Goal: Task Accomplishment & Management: Complete application form

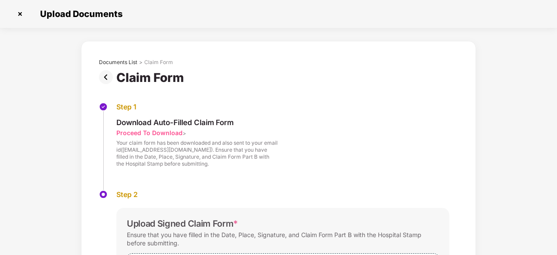
scroll to position [112, 0]
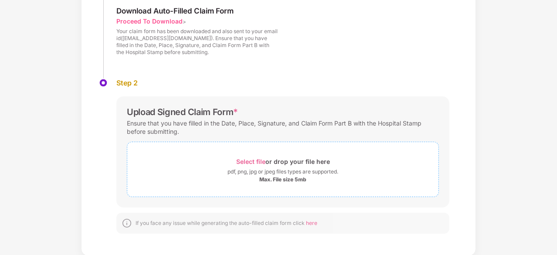
click at [267, 164] on div "Select file or drop your file here" at bounding box center [283, 162] width 94 height 12
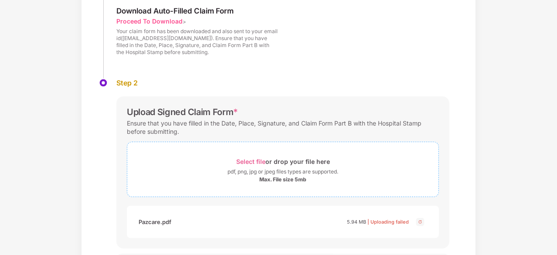
click at [258, 167] on div "pdf, png, jpg or jpeg files types are supported." at bounding box center [282, 171] width 111 height 9
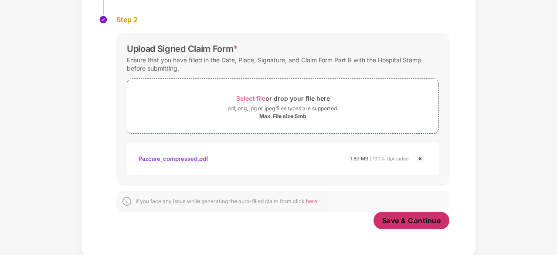
click at [409, 214] on button "Save & Continue" at bounding box center [411, 220] width 76 height 17
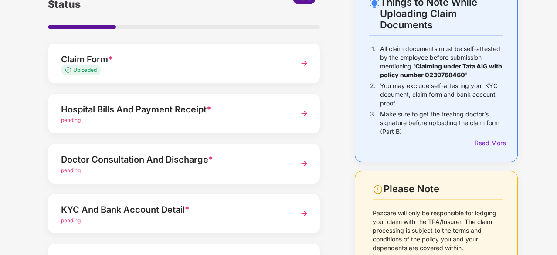
scroll to position [58, 0]
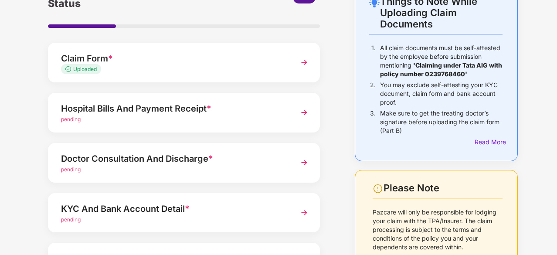
click at [188, 109] on div "Hospital Bills And Payment Receipt *" at bounding box center [173, 109] width 225 height 14
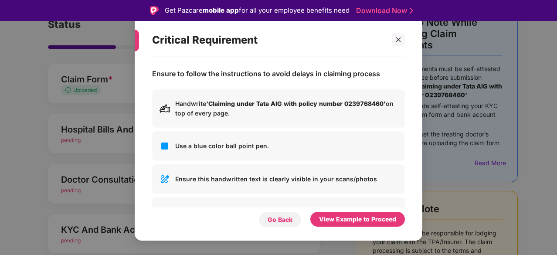
click at [285, 217] on div "Go Back" at bounding box center [280, 220] width 25 height 10
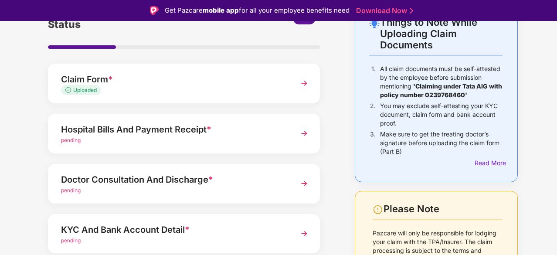
click at [203, 134] on div "Hospital Bills And Payment Receipt *" at bounding box center [173, 129] width 225 height 14
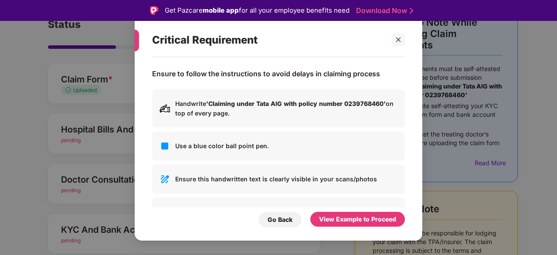
click at [71, 153] on div "Critical Requirement Ensure to follow the instructions to avoid delays in claim…" at bounding box center [278, 127] width 557 height 255
click at [274, 227] on div "Ensure to follow the instructions to avoid delays in claiming process Handwrite…" at bounding box center [279, 144] width 288 height 175
click at [282, 220] on div "Go Back" at bounding box center [280, 220] width 25 height 10
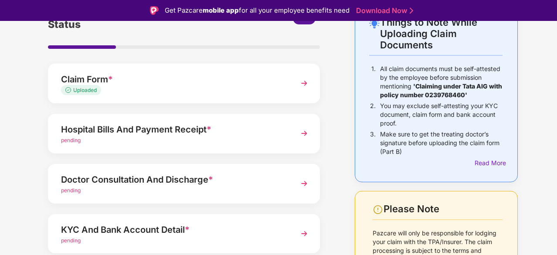
click at [277, 130] on div "Hospital Bills And Payment Receipt *" at bounding box center [173, 129] width 225 height 14
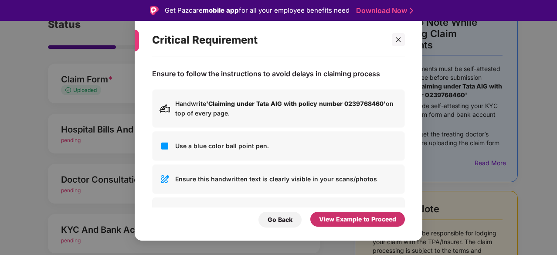
click at [348, 220] on div "View Example to Proceed" at bounding box center [357, 219] width 77 height 10
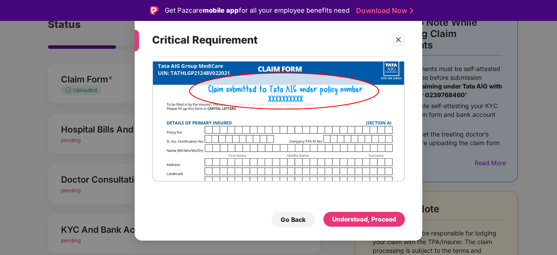
scroll to position [21, 0]
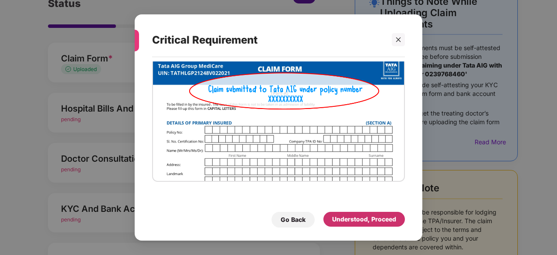
click at [363, 220] on div "Understood, Proceed" at bounding box center [364, 219] width 64 height 10
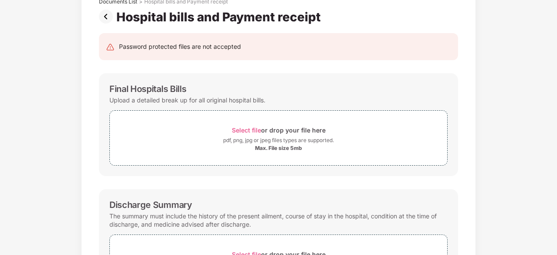
scroll to position [61, 0]
click at [214, 135] on div "Select file or drop your file here" at bounding box center [278, 130] width 337 height 12
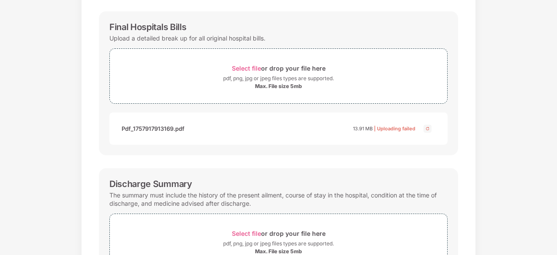
scroll to position [119, 0]
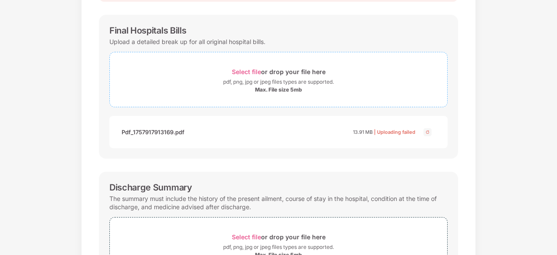
click at [264, 82] on div "pdf, png, jpg or jpeg files types are supported." at bounding box center [278, 82] width 111 height 9
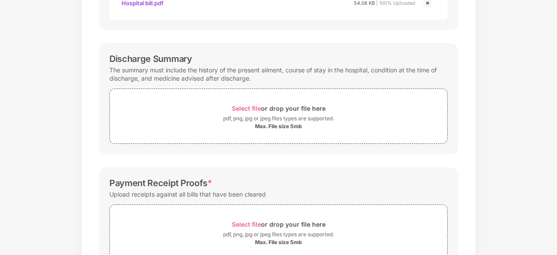
scroll to position [251, 0]
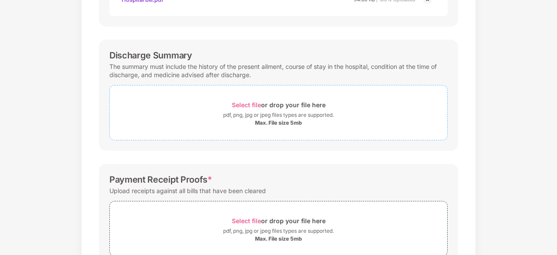
click at [266, 109] on div "Select file or drop your file here" at bounding box center [279, 105] width 94 height 12
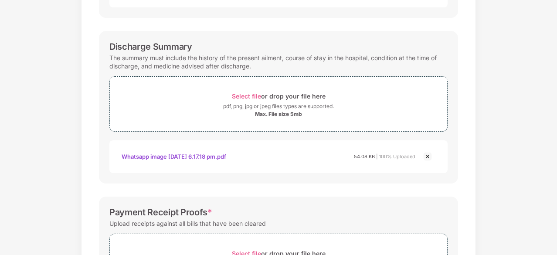
scroll to position [356, 0]
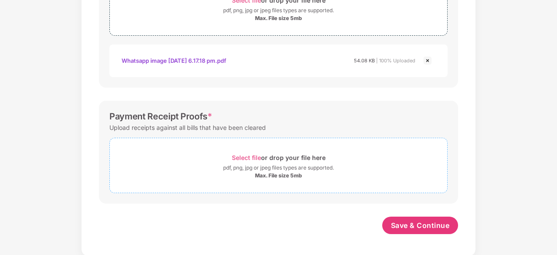
click at [276, 156] on div "Select file or drop your file here" at bounding box center [279, 158] width 94 height 12
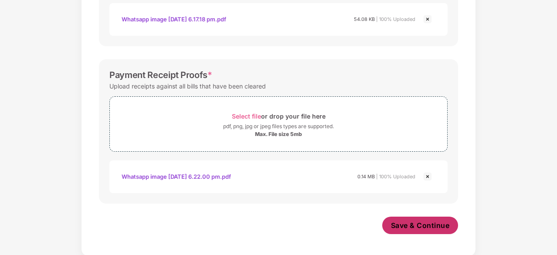
scroll to position [397, 0]
click at [409, 226] on span "Save & Continue" at bounding box center [420, 225] width 59 height 10
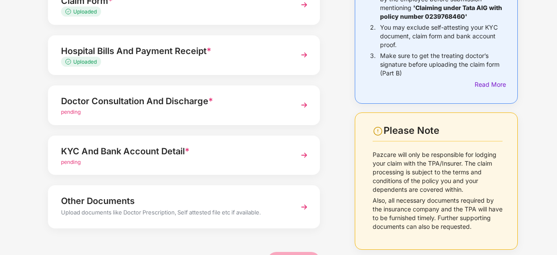
scroll to position [117, 0]
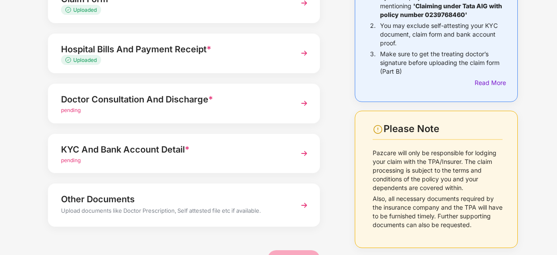
click at [254, 95] on div "Doctor Consultation And Discharge *" at bounding box center [173, 99] width 225 height 14
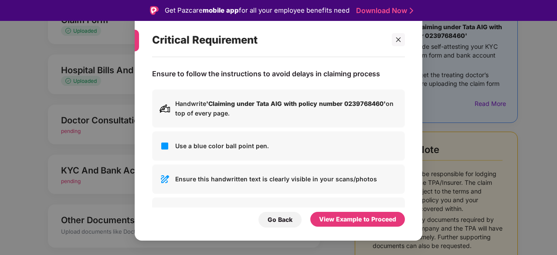
click at [333, 208] on div "Go Back View Example to Proceed" at bounding box center [278, 217] width 253 height 20
click at [336, 219] on div "View Example to Proceed" at bounding box center [357, 219] width 77 height 10
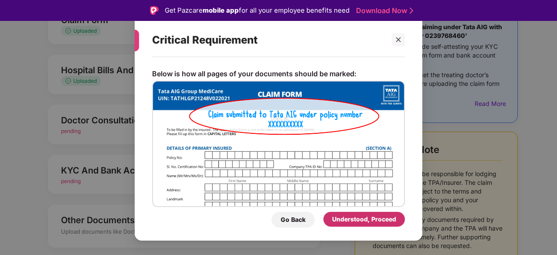
click at [346, 219] on div "Understood, Proceed" at bounding box center [364, 219] width 64 height 10
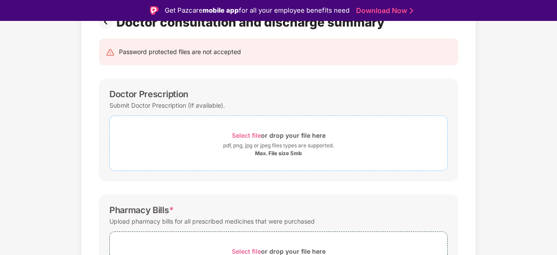
scroll to position [76, 0]
click at [251, 142] on div "pdf, png, jpg or jpeg files types are supported." at bounding box center [278, 146] width 111 height 9
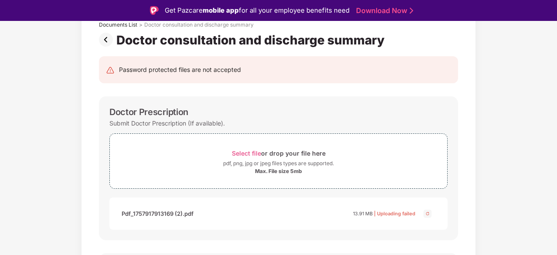
scroll to position [0, 0]
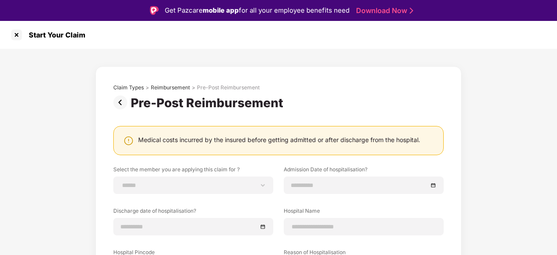
scroll to position [21, 0]
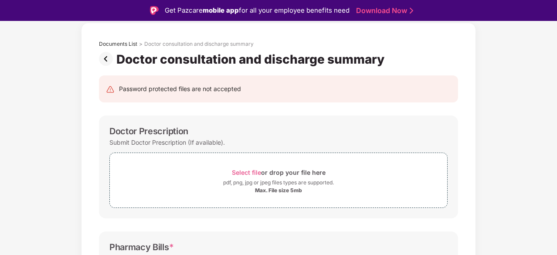
scroll to position [39, 0]
click at [264, 172] on div "Select file or drop your file here" at bounding box center [279, 173] width 94 height 12
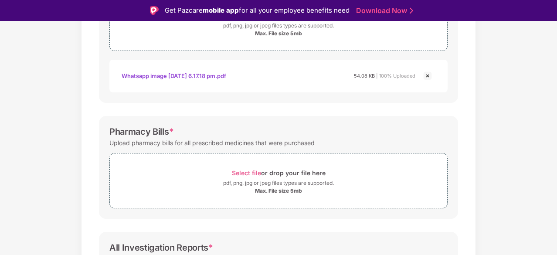
scroll to position [203, 0]
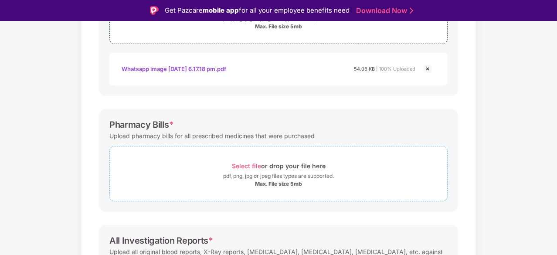
click at [282, 179] on div "pdf, png, jpg or jpeg files types are supported." at bounding box center [278, 176] width 111 height 9
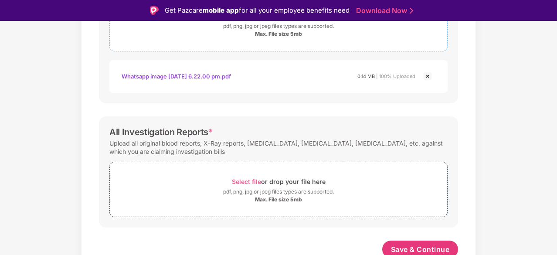
scroll to position [356, 0]
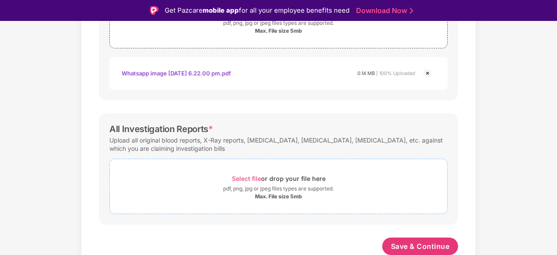
click at [258, 193] on div "Max. File size 5mb" at bounding box center [278, 196] width 47 height 7
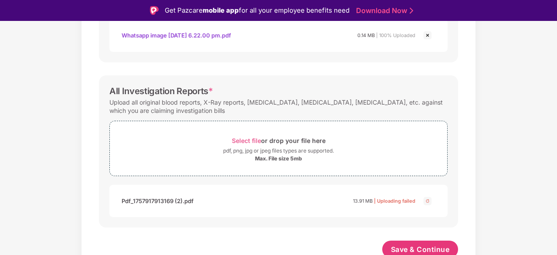
scroll to position [397, 0]
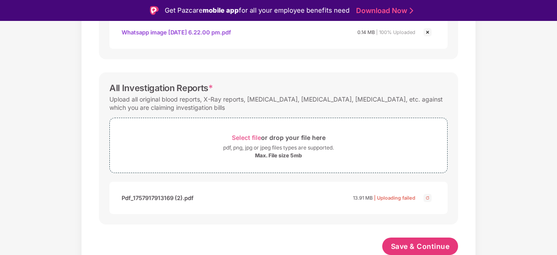
click at [416, 243] on span "Save & Continue" at bounding box center [420, 246] width 59 height 10
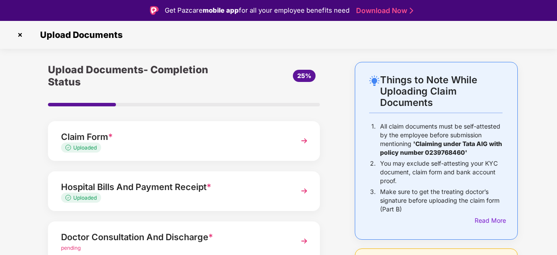
scroll to position [142, 0]
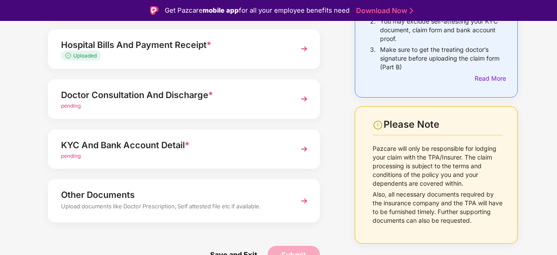
click at [210, 97] on span "*" at bounding box center [210, 95] width 5 height 10
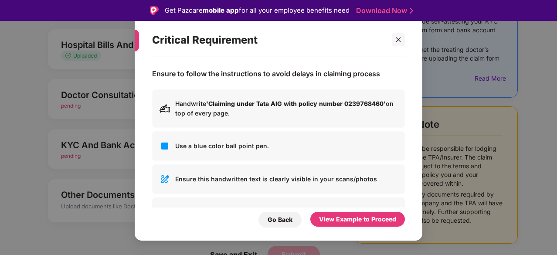
scroll to position [64, 0]
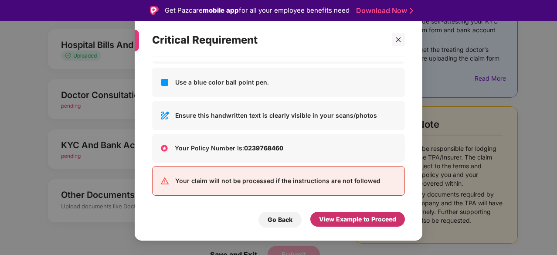
click at [324, 221] on div "View Example to Proceed" at bounding box center [357, 219] width 77 height 10
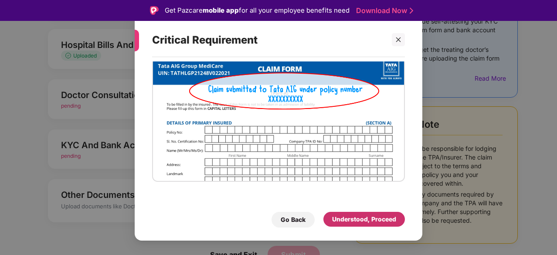
click at [354, 213] on div "Understood, Proceed" at bounding box center [363, 219] width 81 height 15
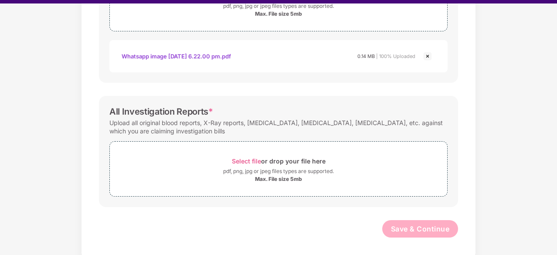
scroll to position [20, 0]
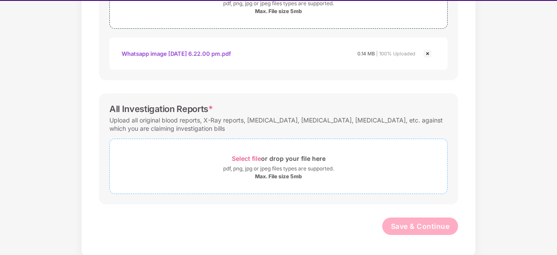
click at [252, 153] on div "Select file or drop your file here" at bounding box center [279, 159] width 94 height 12
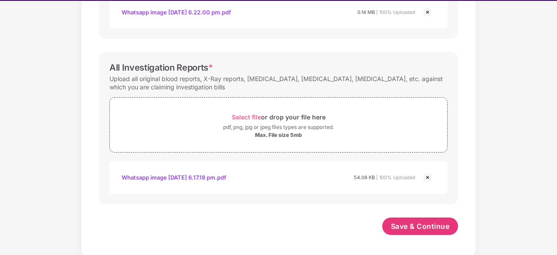
scroll to position [397, 0]
click at [405, 226] on span "Save & Continue" at bounding box center [420, 226] width 59 height 10
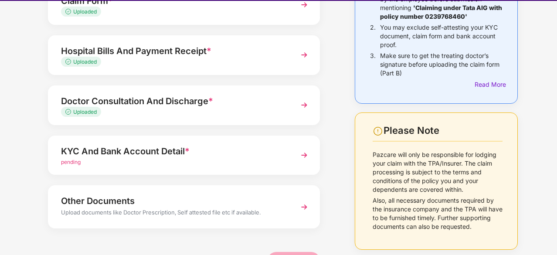
scroll to position [142, 0]
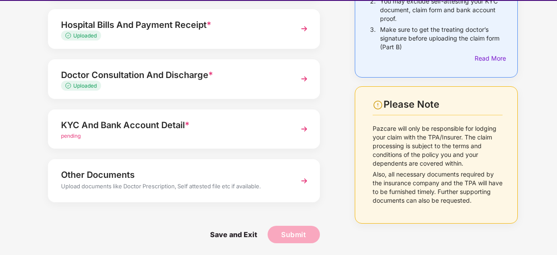
click at [230, 145] on div "KYC And Bank Account Detail * pending" at bounding box center [184, 129] width 272 height 40
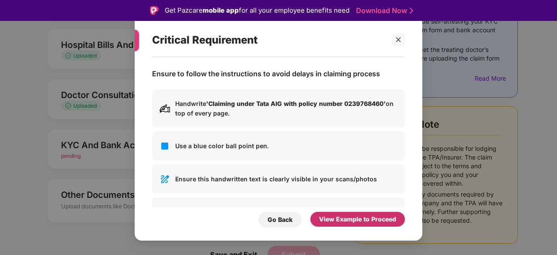
click at [352, 219] on div "View Example to Proceed" at bounding box center [357, 219] width 77 height 10
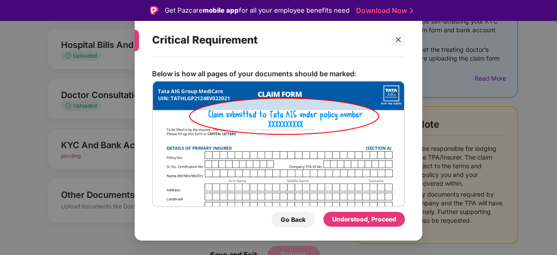
scroll to position [25, 0]
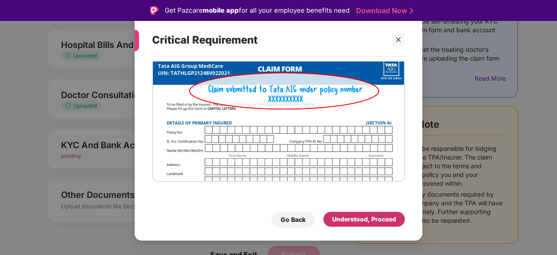
click at [342, 218] on div "Understood, Proceed" at bounding box center [364, 219] width 64 height 10
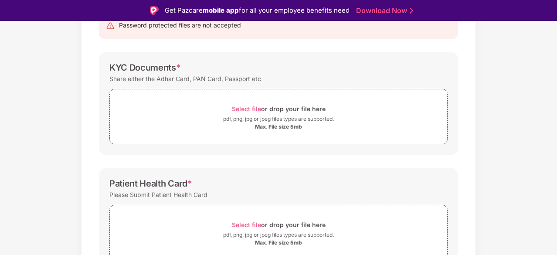
scroll to position [102, 0]
click at [249, 109] on span "Select file" at bounding box center [246, 109] width 29 height 7
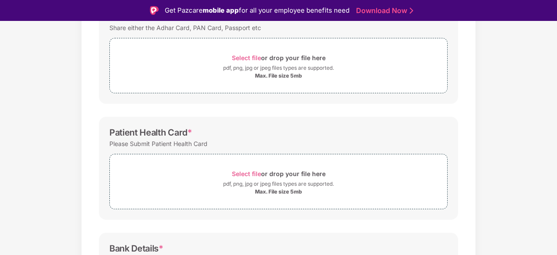
scroll to position [156, 0]
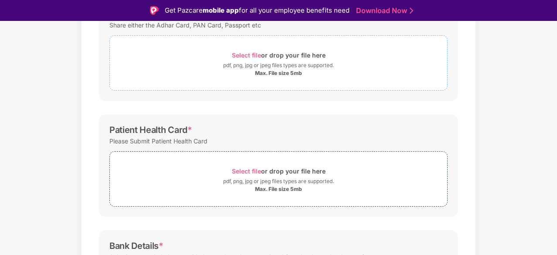
click at [251, 65] on div "pdf, png, jpg or jpeg files types are supported." at bounding box center [278, 65] width 111 height 9
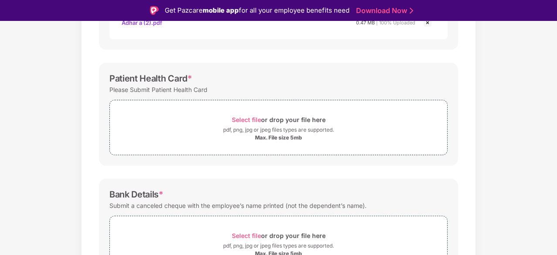
scroll to position [252, 0]
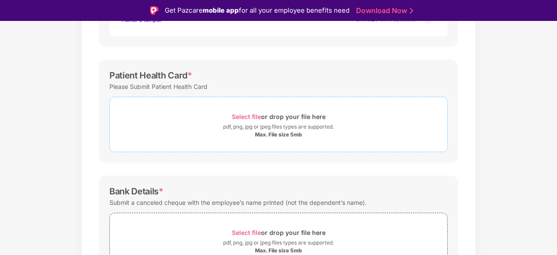
click at [259, 129] on div "pdf, png, jpg or jpeg files types are supported." at bounding box center [278, 126] width 111 height 9
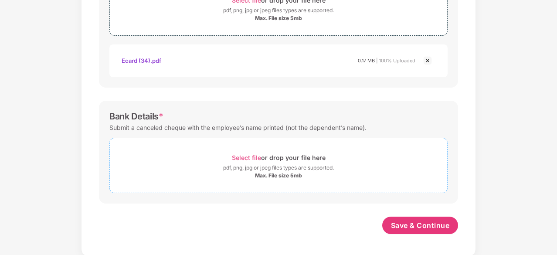
scroll to position [348, 0]
click at [293, 152] on div "Select file or drop your file here" at bounding box center [279, 158] width 94 height 12
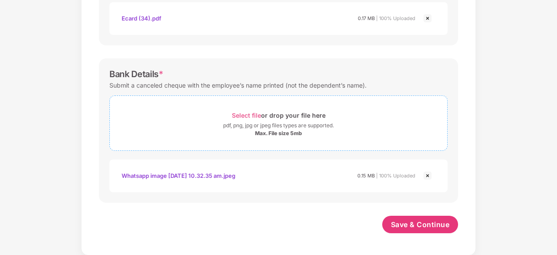
scroll to position [389, 0]
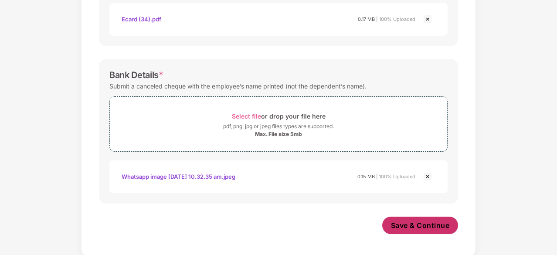
click at [407, 228] on span "Save & Continue" at bounding box center [420, 225] width 59 height 10
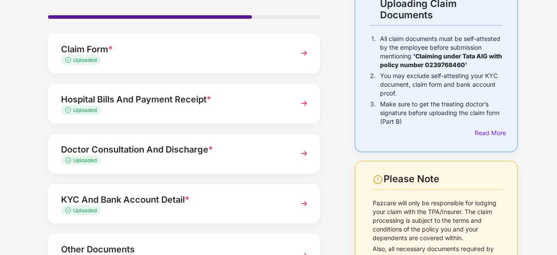
scroll to position [142, 0]
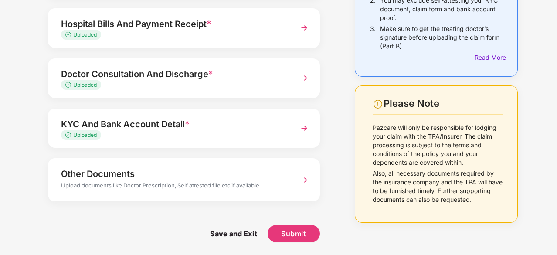
click at [257, 185] on div "Upload documents like Doctor Prescription, Self attested file etc if available." at bounding box center [173, 186] width 225 height 11
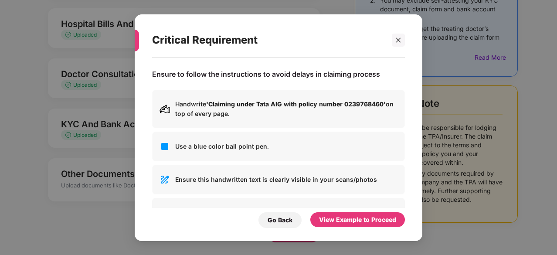
scroll to position [0, 0]
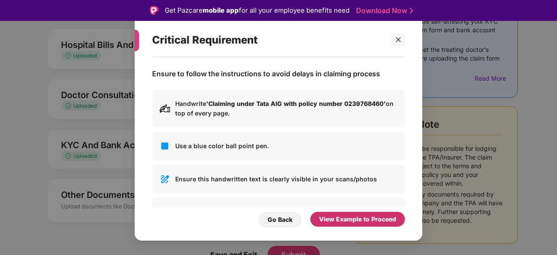
click at [325, 218] on div "View Example to Proceed" at bounding box center [357, 219] width 77 height 10
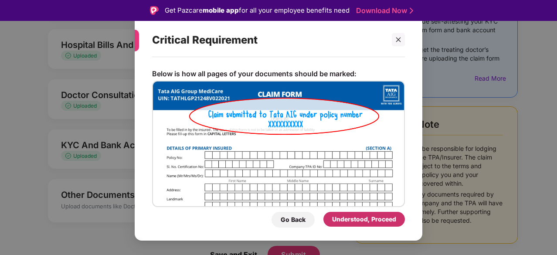
click at [341, 222] on div "Understood, Proceed" at bounding box center [364, 219] width 64 height 10
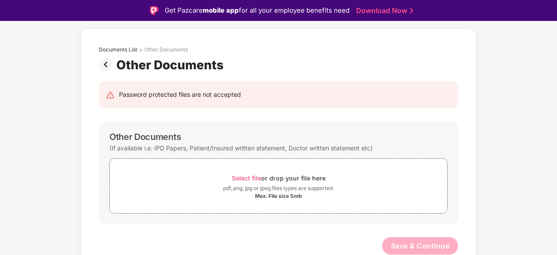
scroll to position [21, 0]
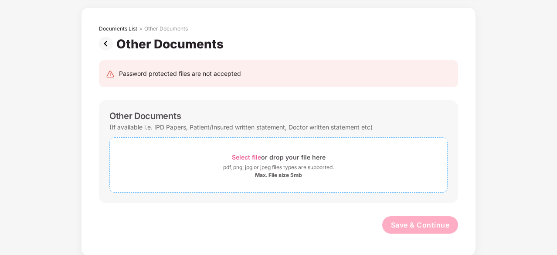
click at [247, 151] on div "Select file or drop your file here" at bounding box center [279, 157] width 94 height 12
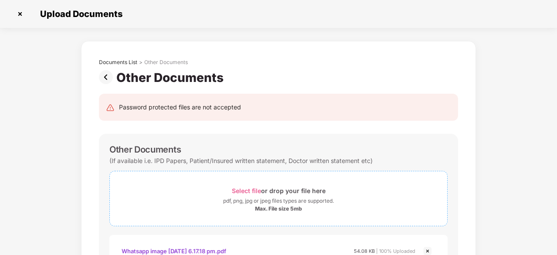
scroll to position [75, 0]
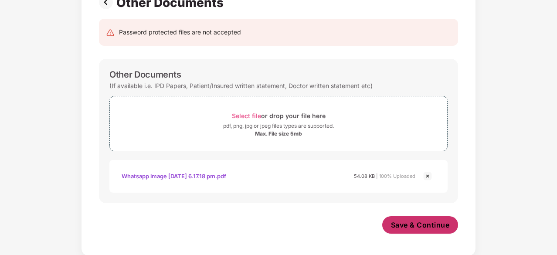
click at [404, 225] on span "Save & Continue" at bounding box center [420, 225] width 59 height 10
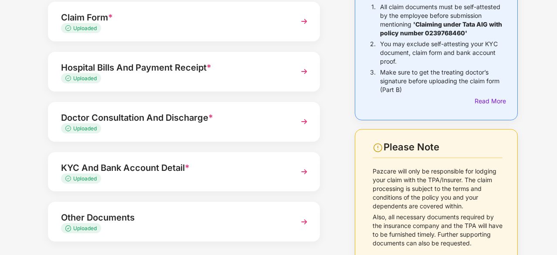
scroll to position [139, 0]
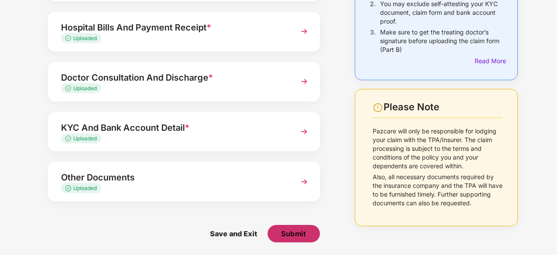
click at [291, 226] on button "Submit" at bounding box center [294, 233] width 52 height 17
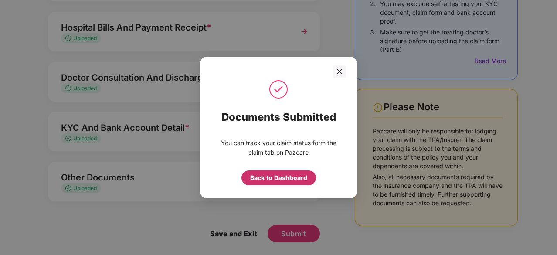
click at [278, 181] on div "Back to Dashboard" at bounding box center [278, 178] width 57 height 10
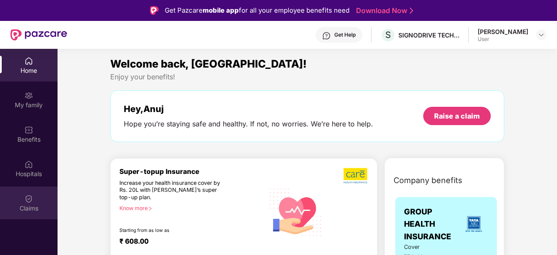
click at [31, 204] on div "Claims" at bounding box center [29, 208] width 58 height 9
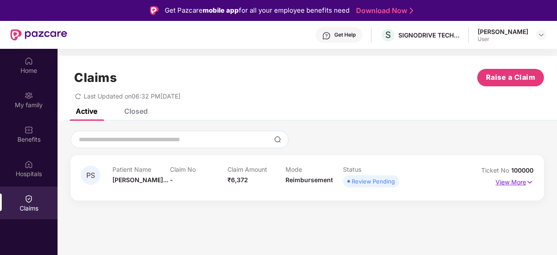
click at [529, 182] on img at bounding box center [529, 182] width 7 height 10
